Goal: Task Accomplishment & Management: Manage account settings

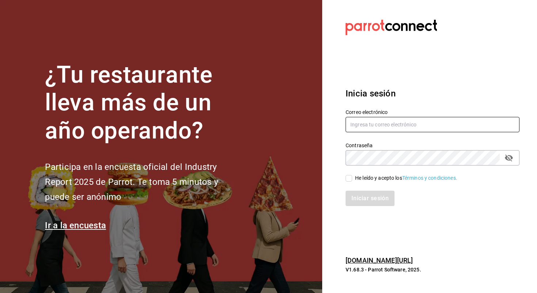
paste input "[PERSON_NAME][EMAIL_ADDRESS][DOMAIN_NAME]"
type input "[PERSON_NAME][EMAIL_ADDRESS][DOMAIN_NAME]"
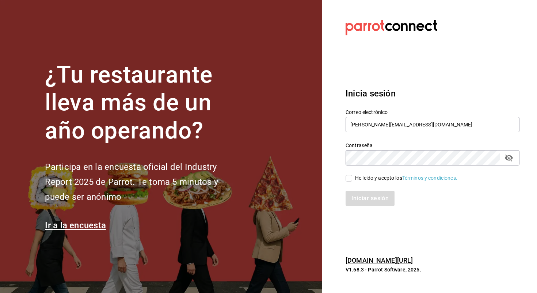
click at [347, 175] on input "He leído y acepto los Términos y condiciones." at bounding box center [348, 178] width 7 height 7
checkbox input "true"
click at [359, 196] on button "Iniciar sesión" at bounding box center [369, 198] width 49 height 15
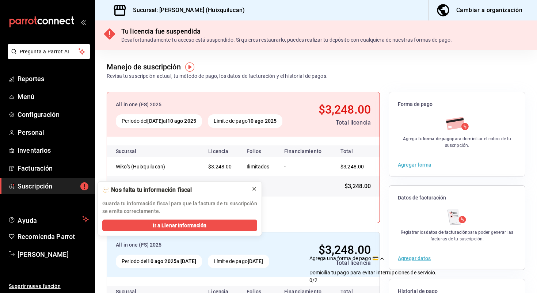
click at [254, 189] on icon at bounding box center [254, 189] width 6 height 6
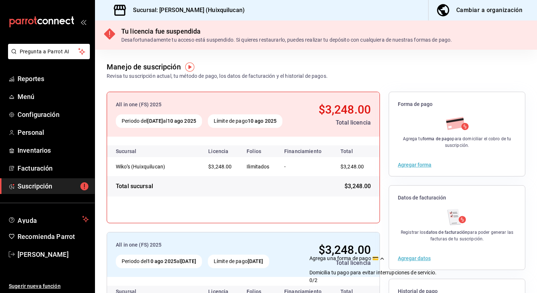
click at [415, 164] on button "Agregar forma" at bounding box center [415, 164] width 34 height 5
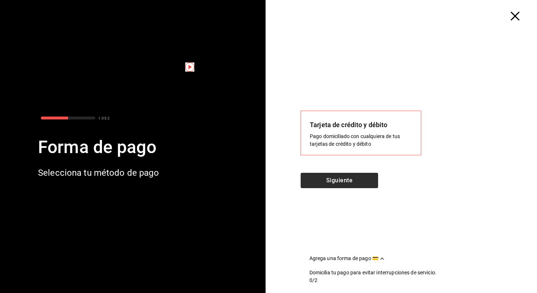
click at [350, 179] on button "Siguiente" at bounding box center [338, 180] width 77 height 15
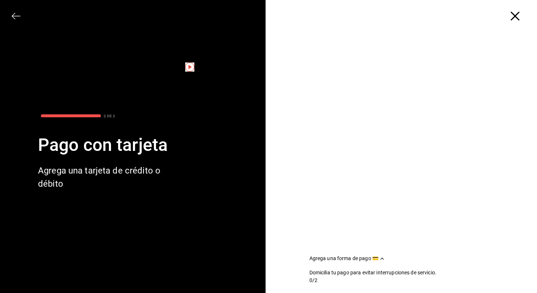
click at [514, 15] on icon "button" at bounding box center [514, 16] width 9 height 9
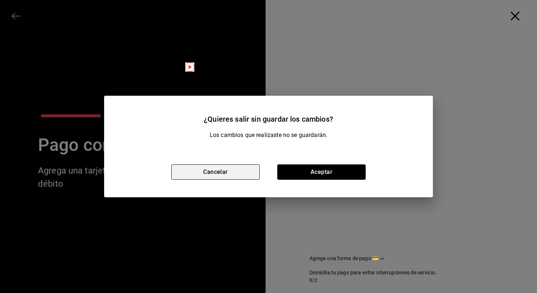
click at [233, 179] on button "Cancelar" at bounding box center [215, 171] width 88 height 15
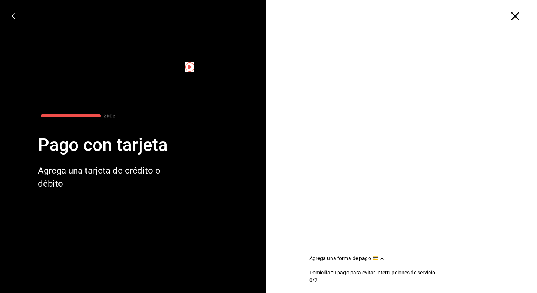
click at [14, 14] on icon "button" at bounding box center [14, 16] width 4 height 7
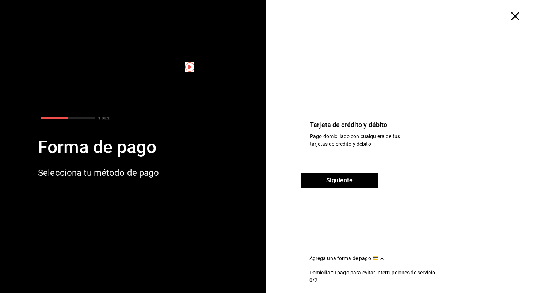
click at [14, 14] on div at bounding box center [88, 60] width 153 height 96
click at [511, 18] on icon "button" at bounding box center [514, 16] width 9 height 9
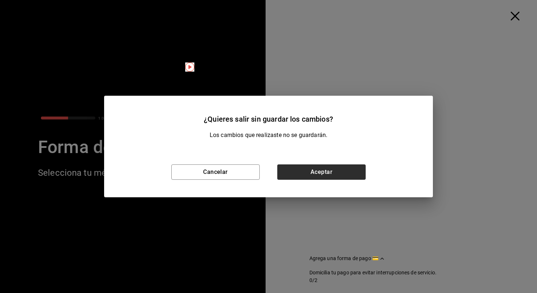
click at [293, 167] on button "Aceptar" at bounding box center [321, 171] width 88 height 15
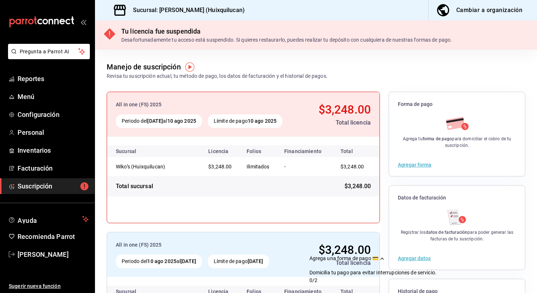
click at [411, 166] on button "Agregar forma" at bounding box center [415, 164] width 34 height 5
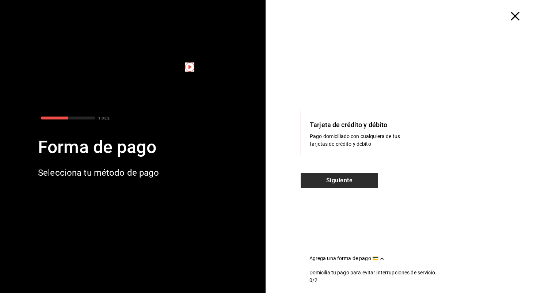
click at [347, 179] on button "Siguiente" at bounding box center [338, 180] width 77 height 15
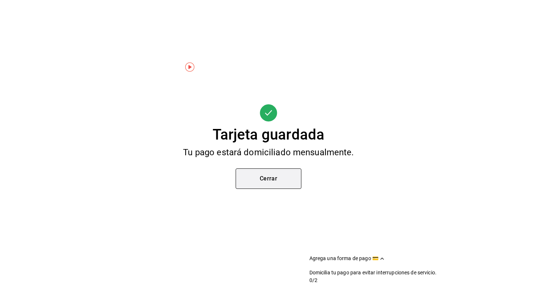
click at [284, 178] on button "Cerrar" at bounding box center [268, 178] width 66 height 20
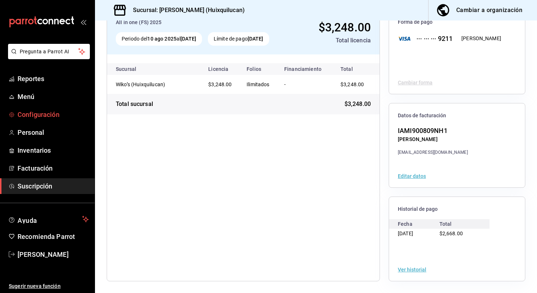
click at [43, 116] on span "Configuración" at bounding box center [53, 115] width 71 height 10
